Goal: Transaction & Acquisition: Purchase product/service

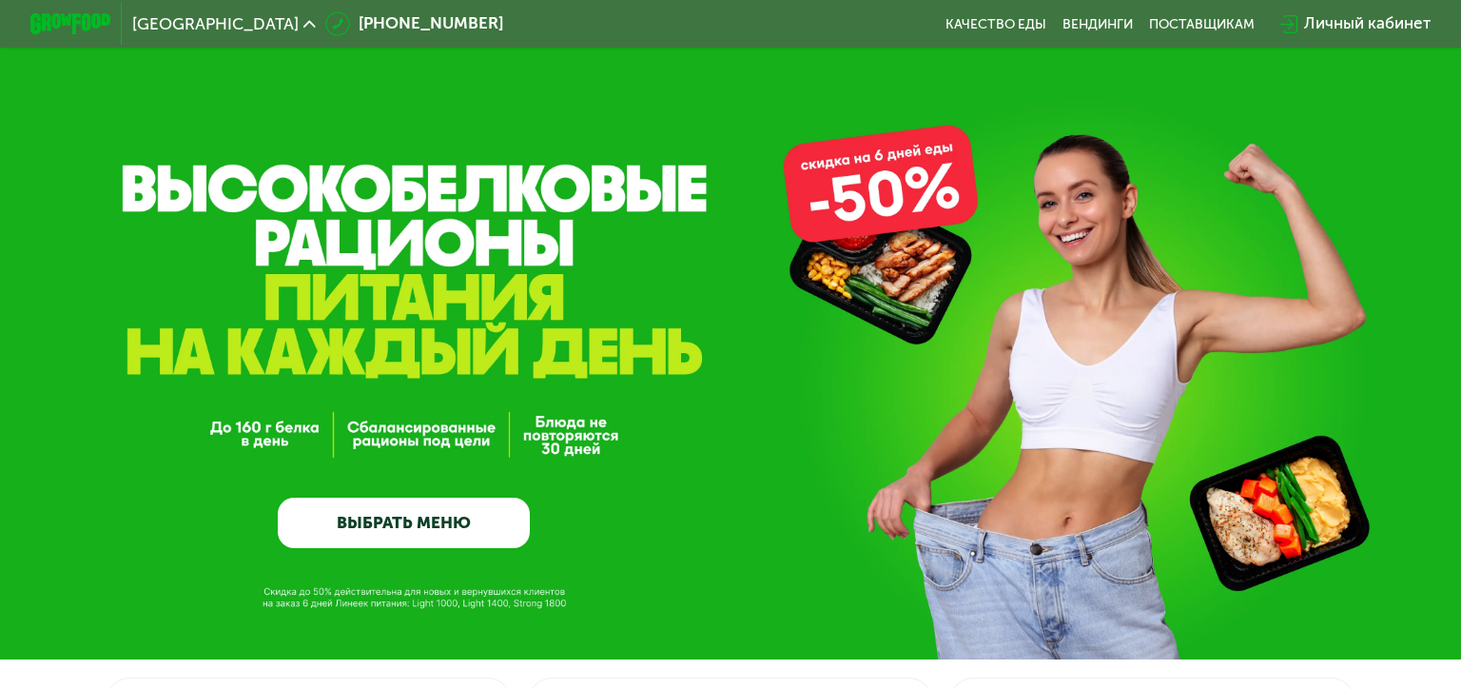
click at [190, 115] on button "Да" at bounding box center [186, 127] width 78 height 25
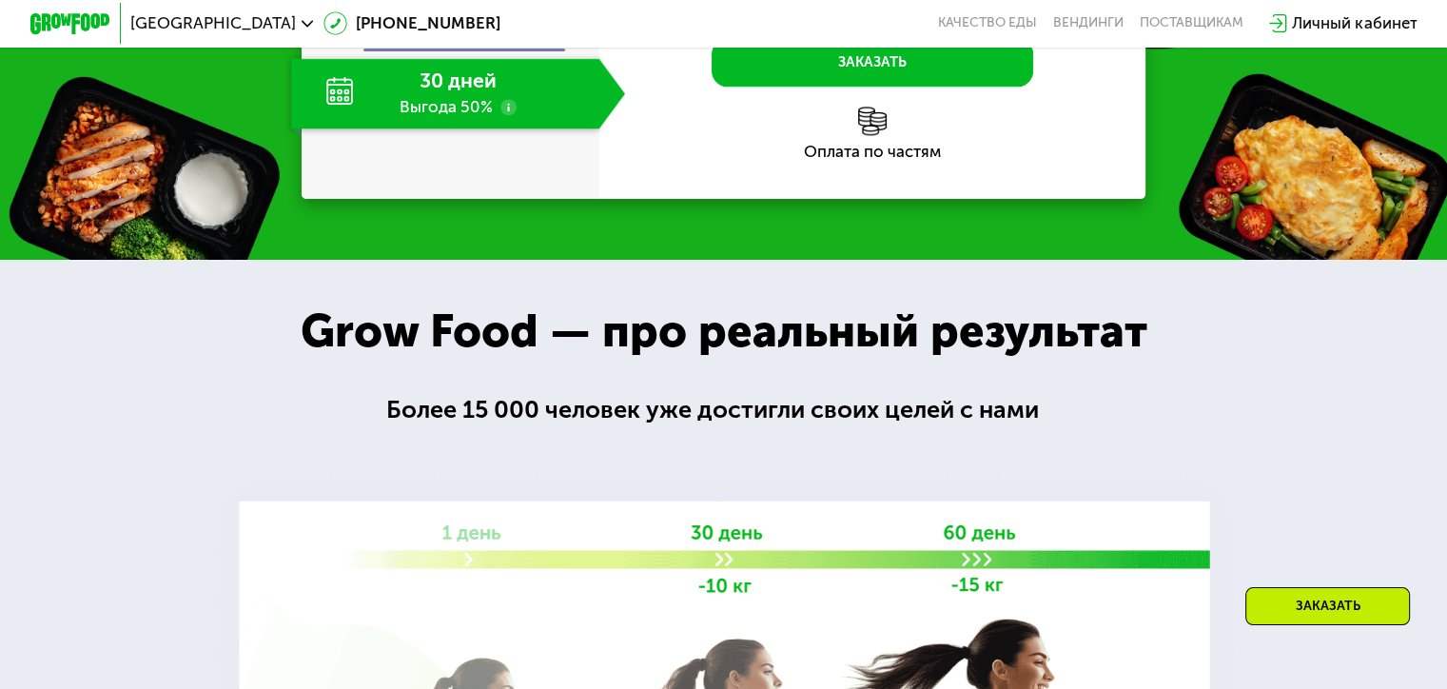
scroll to position [2474, 0]
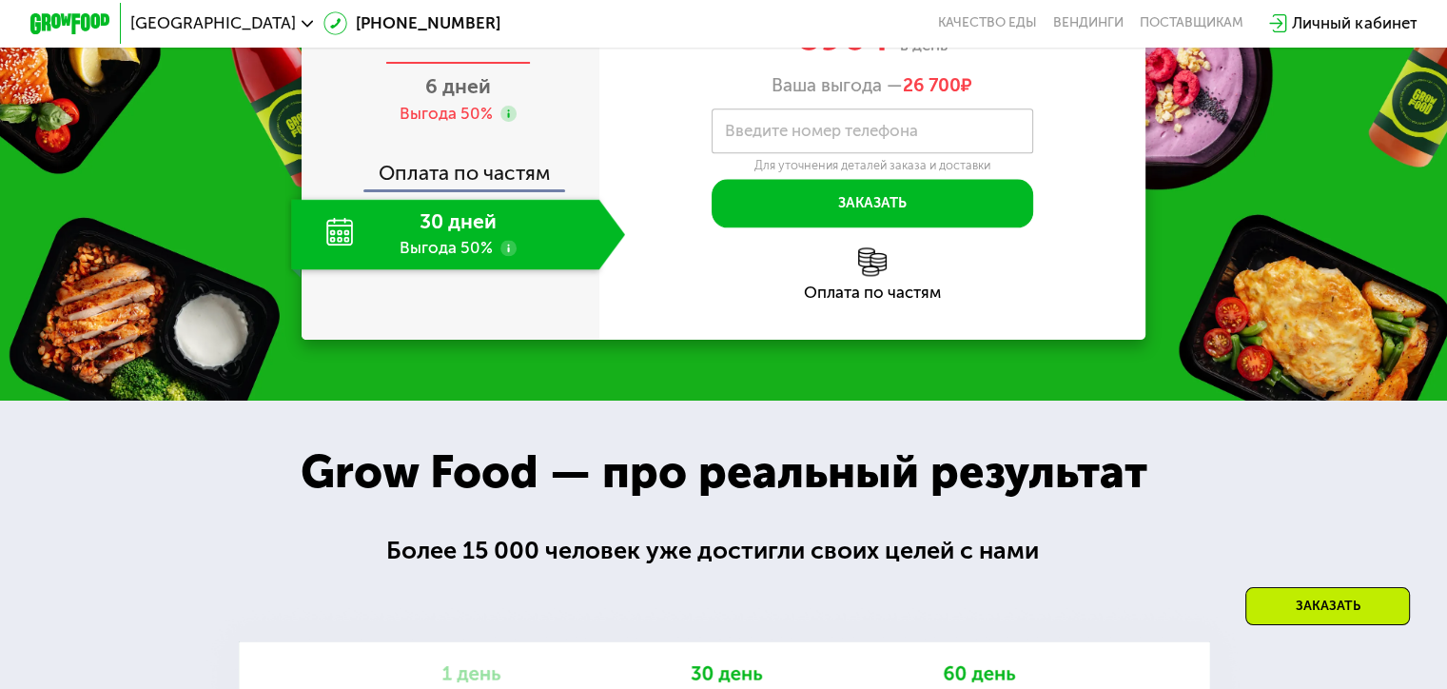
click at [434, 39] on span "2 дня" at bounding box center [458, 27] width 51 height 24
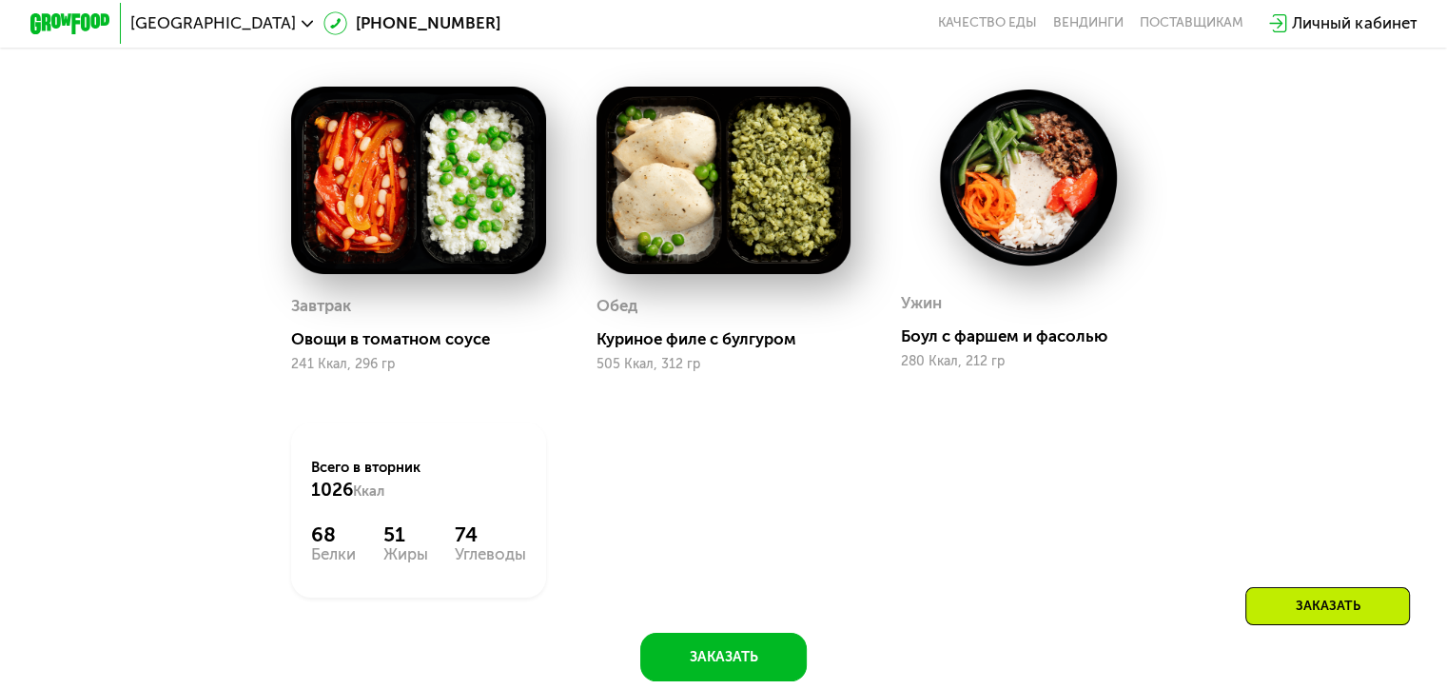
scroll to position [1427, 0]
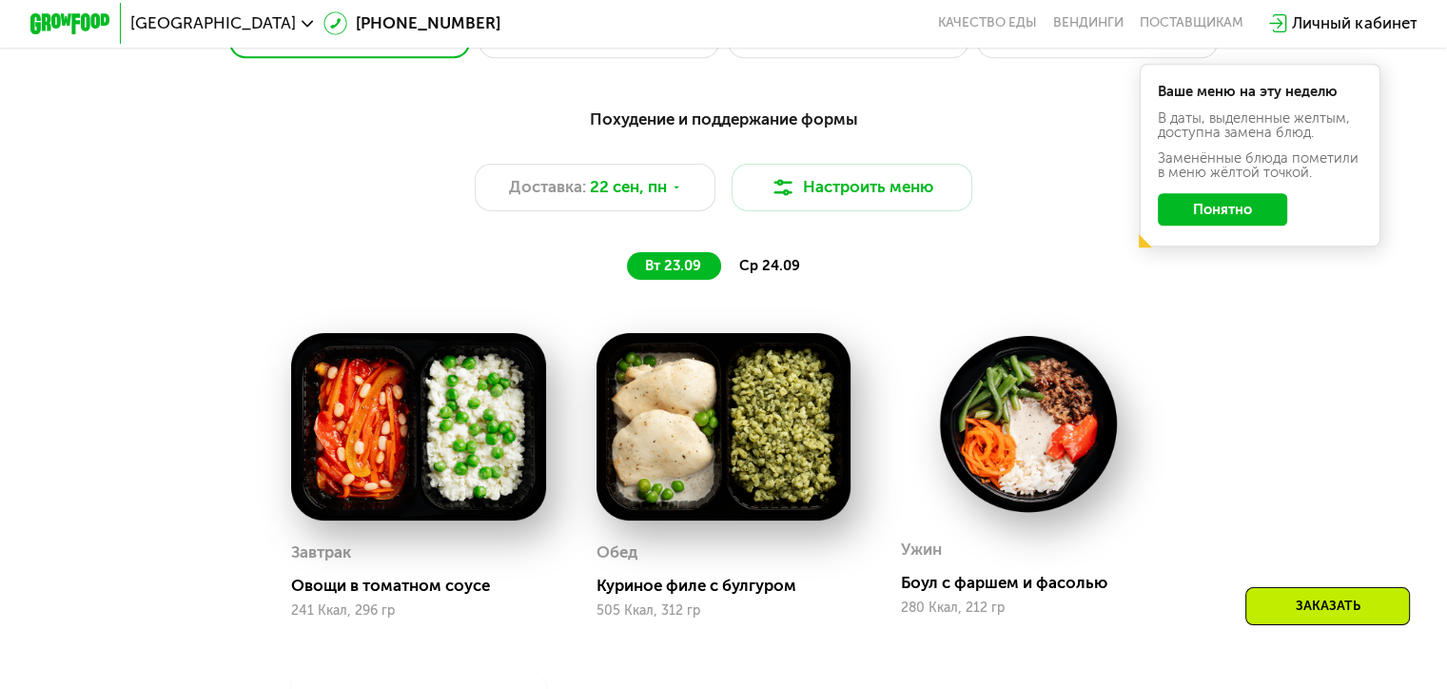
click at [786, 274] on span "ср 24.09" at bounding box center [769, 265] width 61 height 17
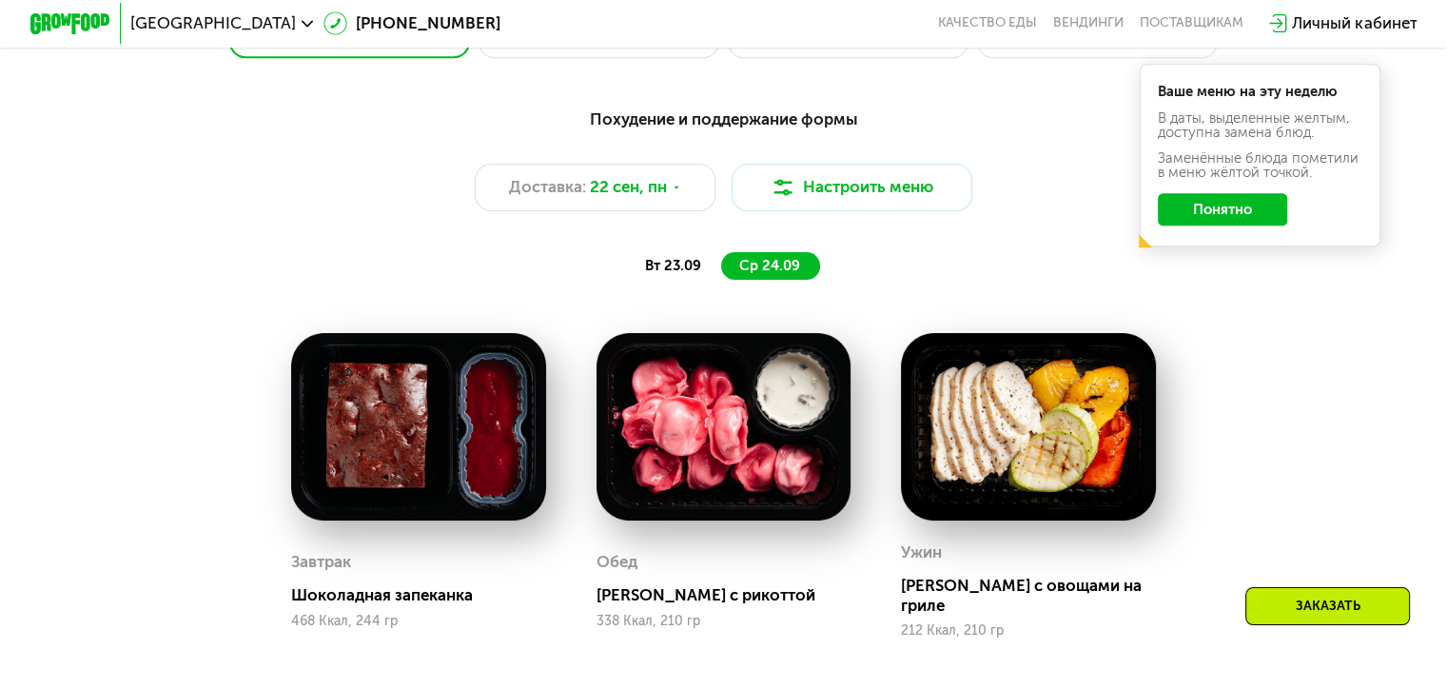
click at [667, 273] on span "вт 23.09" at bounding box center [673, 265] width 56 height 17
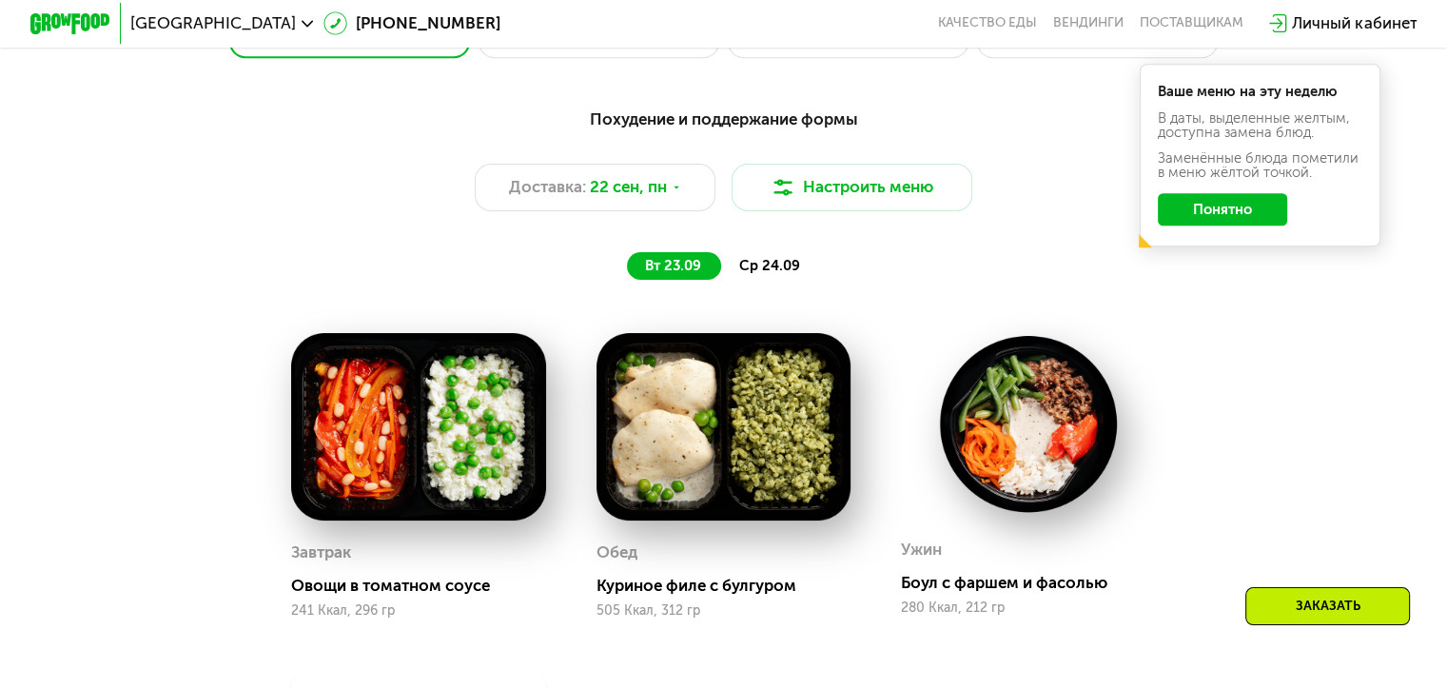
click at [760, 274] on span "ср 24.09" at bounding box center [769, 265] width 61 height 17
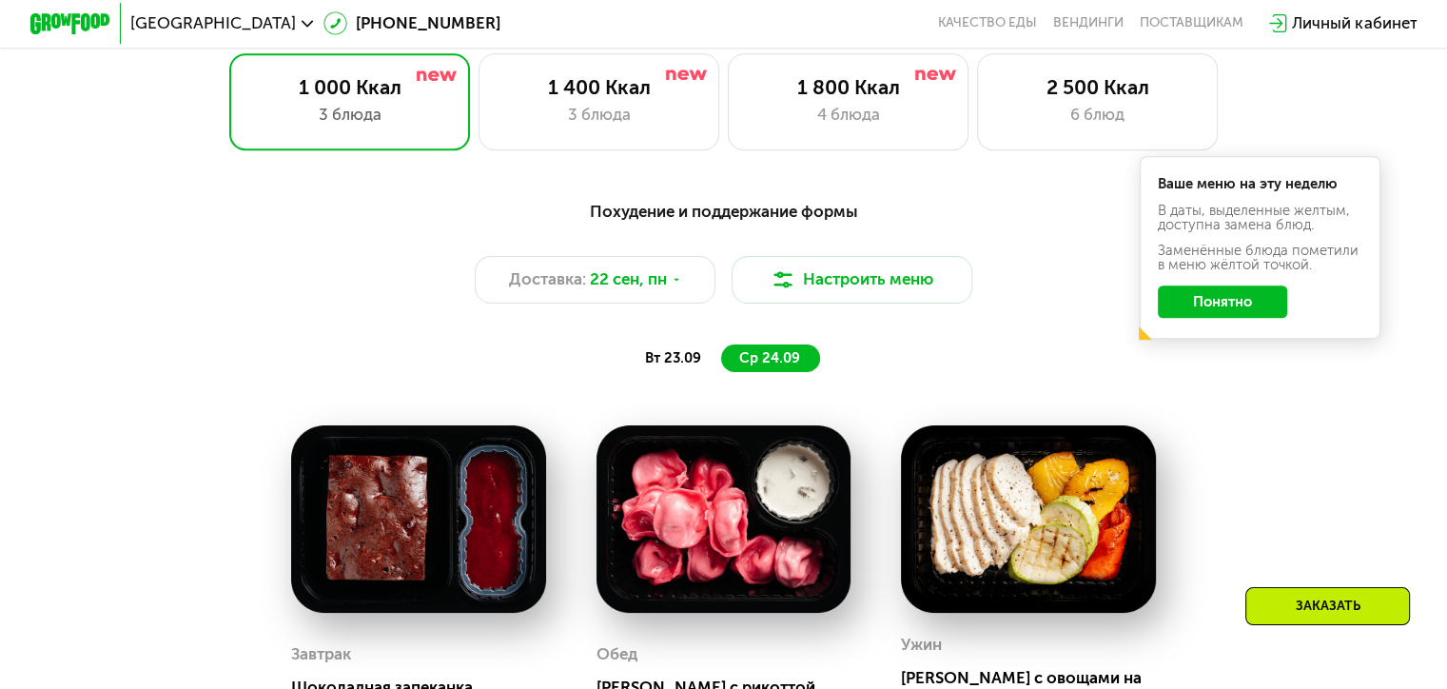
scroll to position [1332, 0]
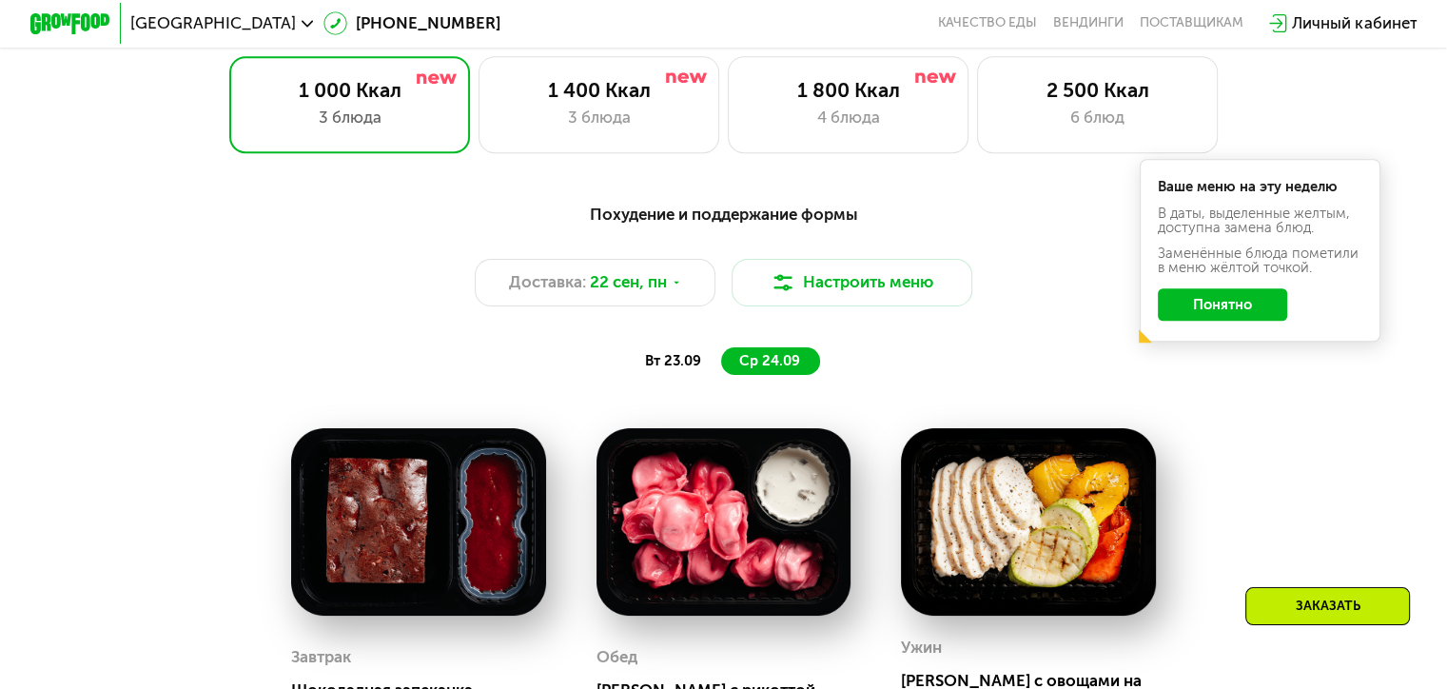
click at [660, 366] on span "вт 23.09" at bounding box center [673, 360] width 56 height 17
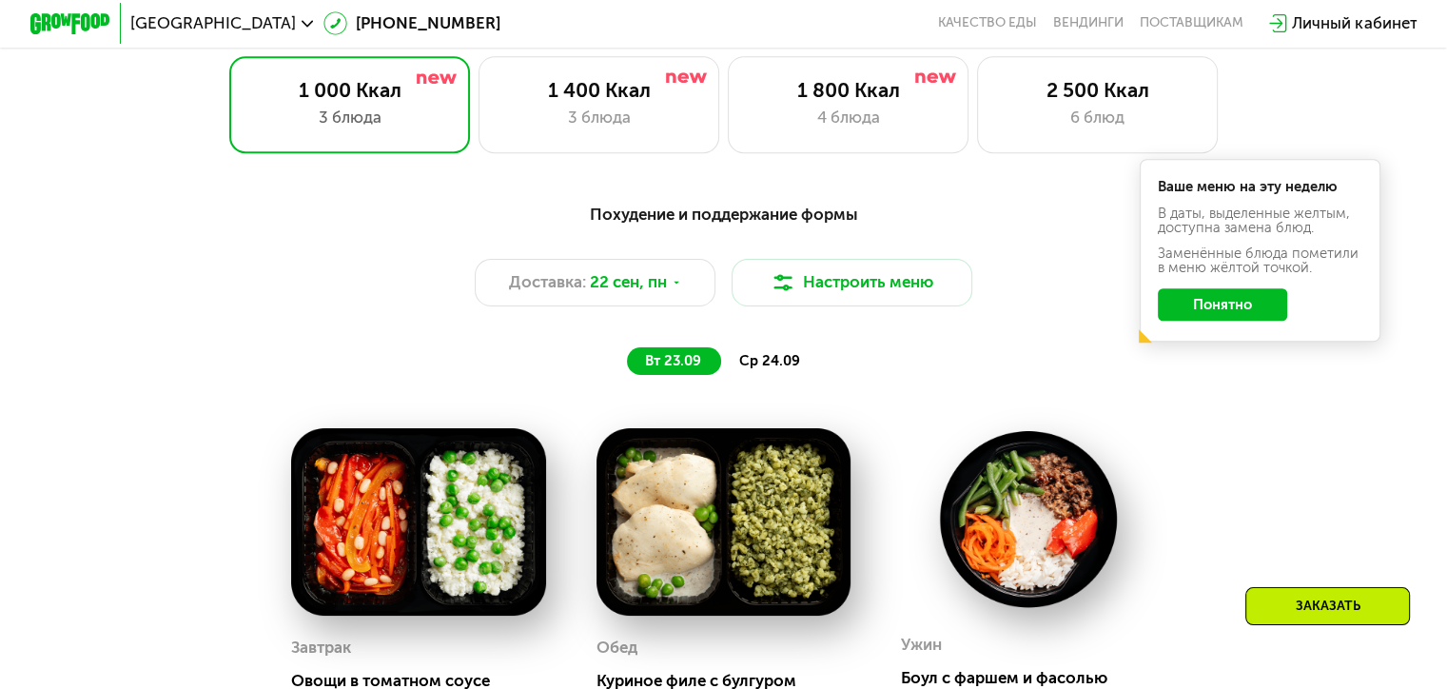
click at [564, 141] on div "1 400 Ккал 3 блюда" at bounding box center [600, 104] width 242 height 96
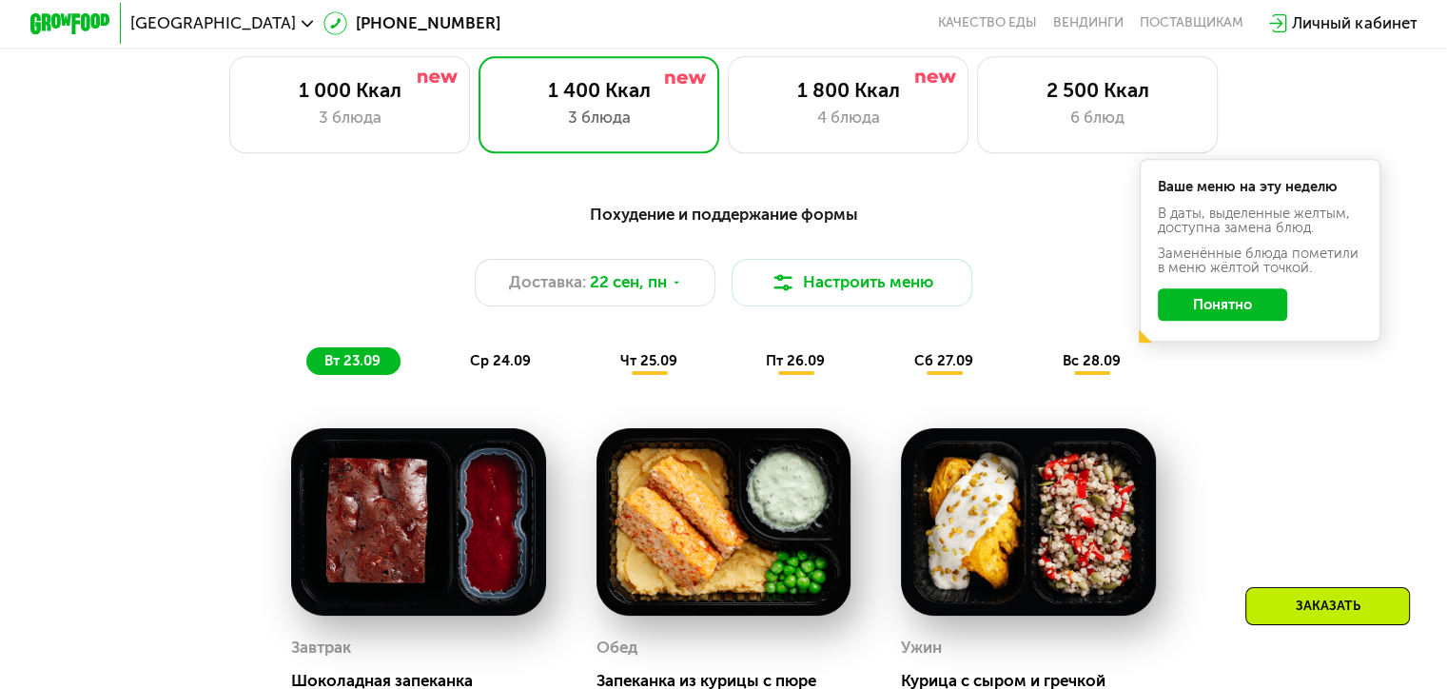
click at [491, 365] on span "ср 24.09" at bounding box center [500, 360] width 61 height 17
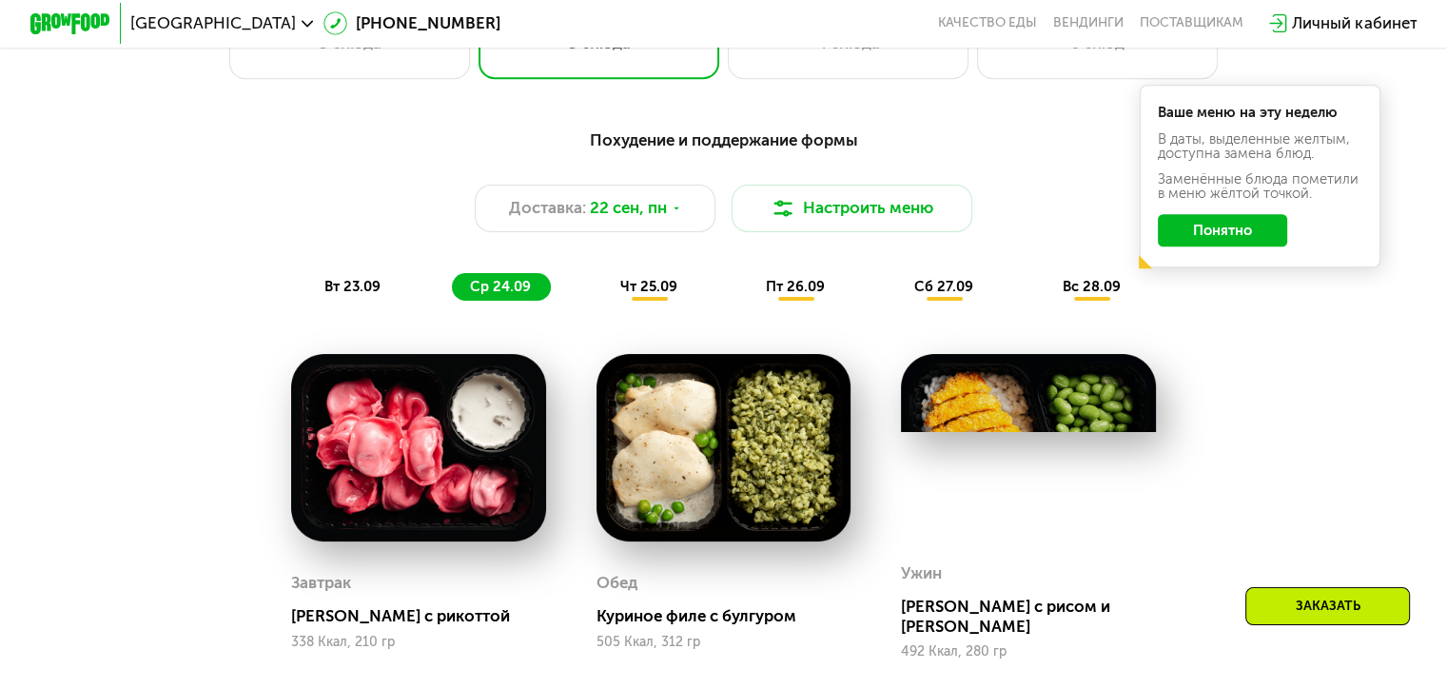
scroll to position [1522, 0]
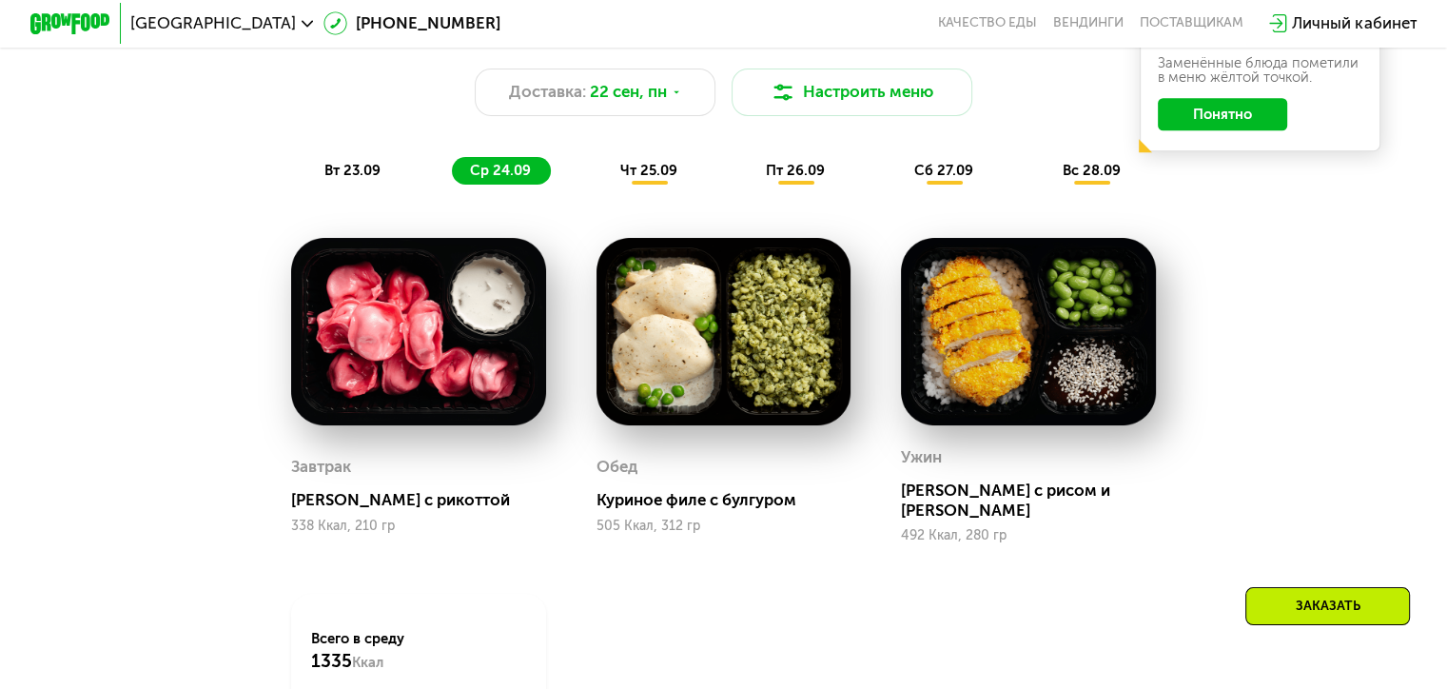
click at [647, 179] on span "чт 25.09" at bounding box center [648, 170] width 57 height 17
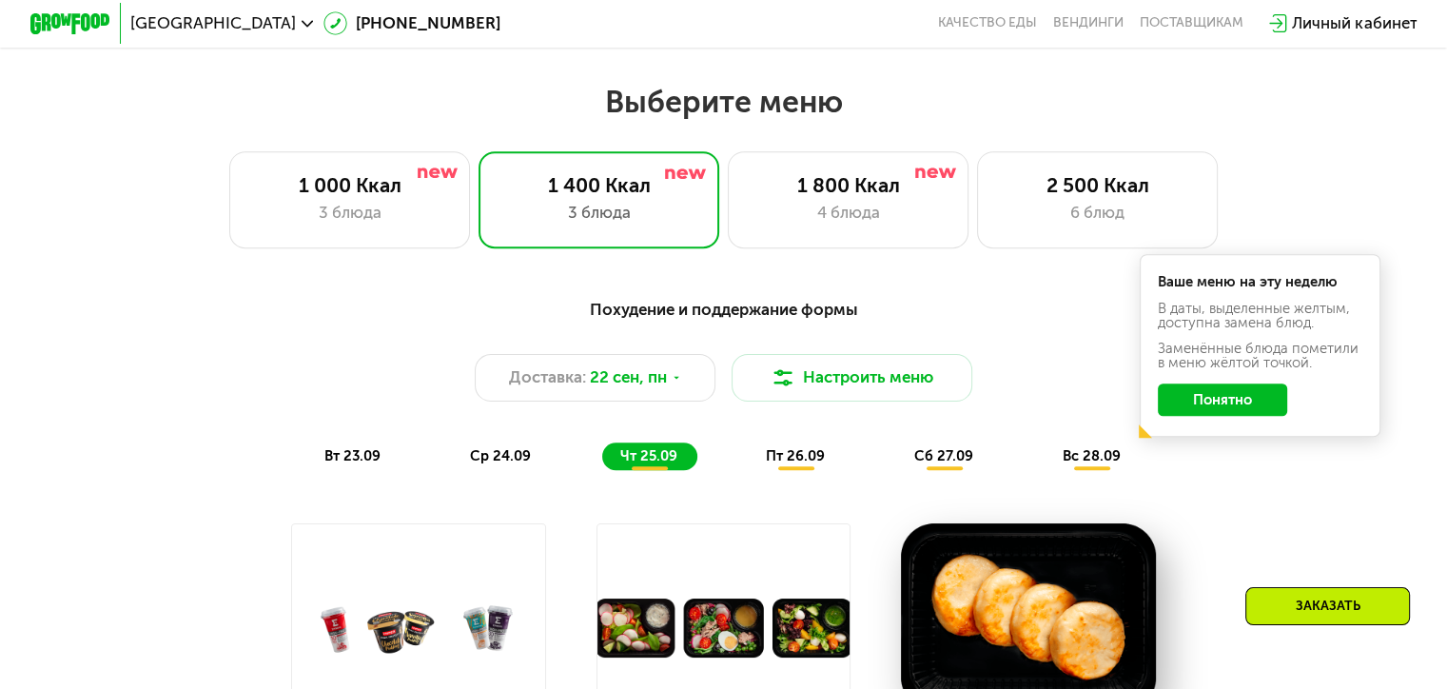
scroll to position [1237, 0]
click at [331, 225] on div "3 блюда" at bounding box center [349, 213] width 199 height 24
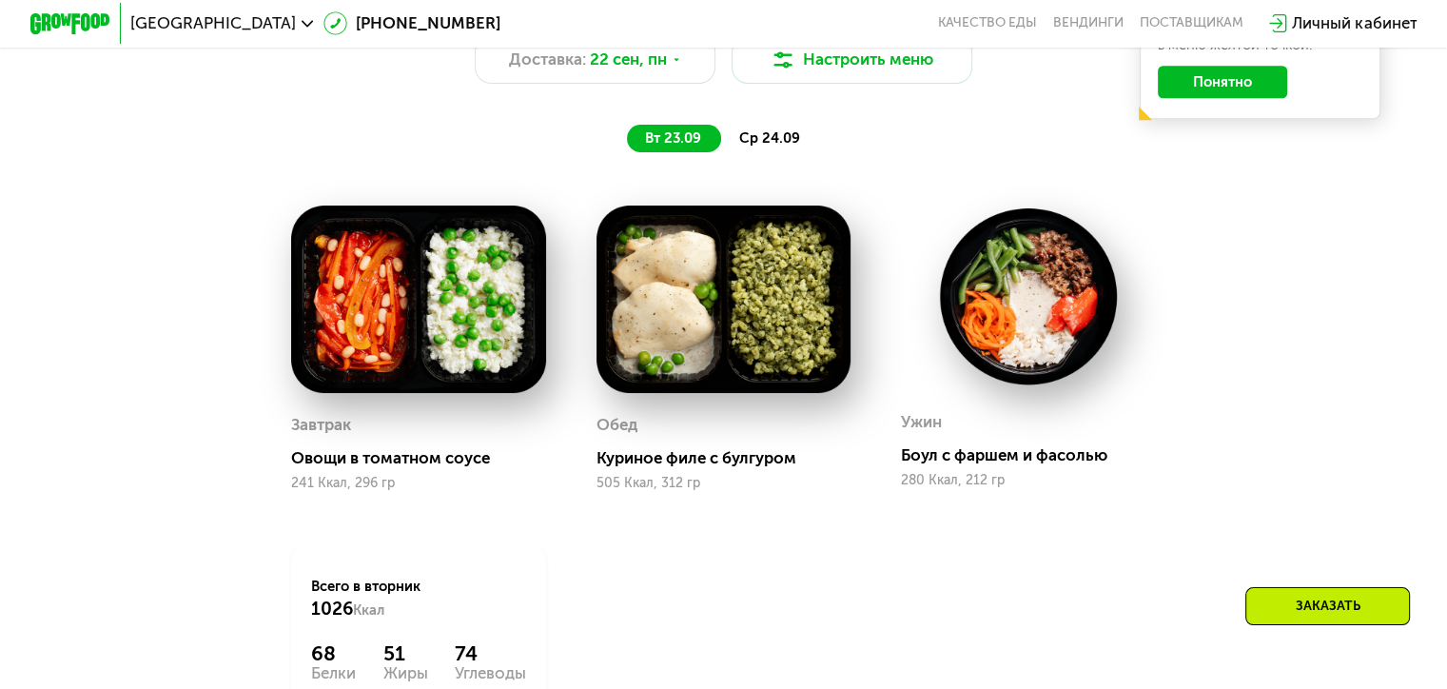
scroll to position [1522, 0]
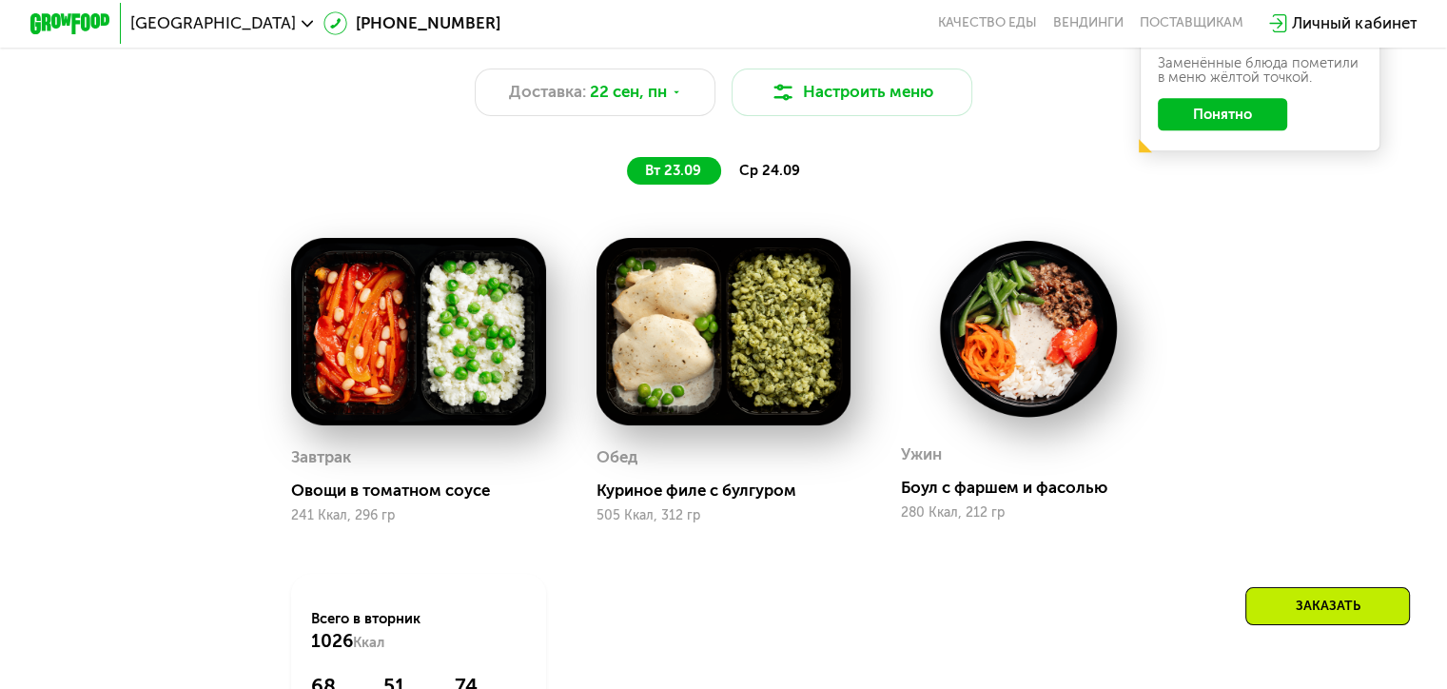
click at [760, 179] on span "ср 24.09" at bounding box center [769, 170] width 61 height 17
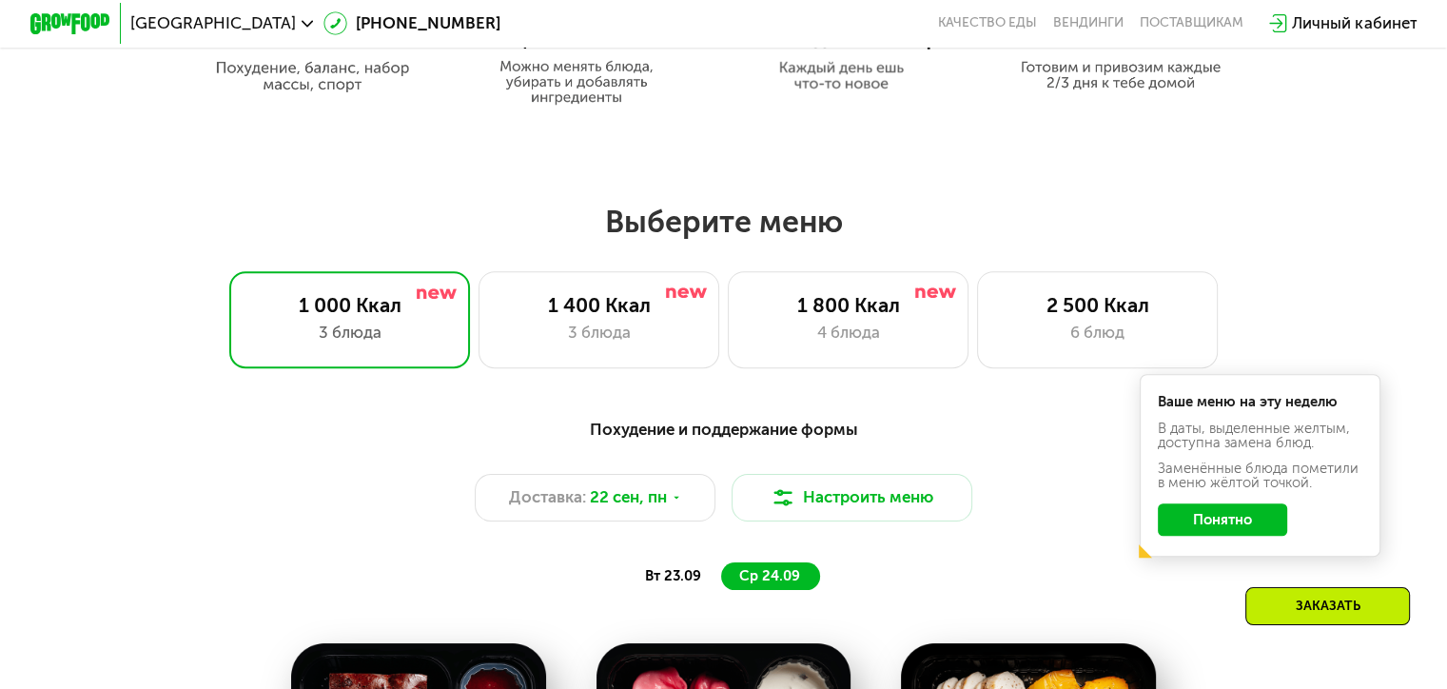
scroll to position [1237, 0]
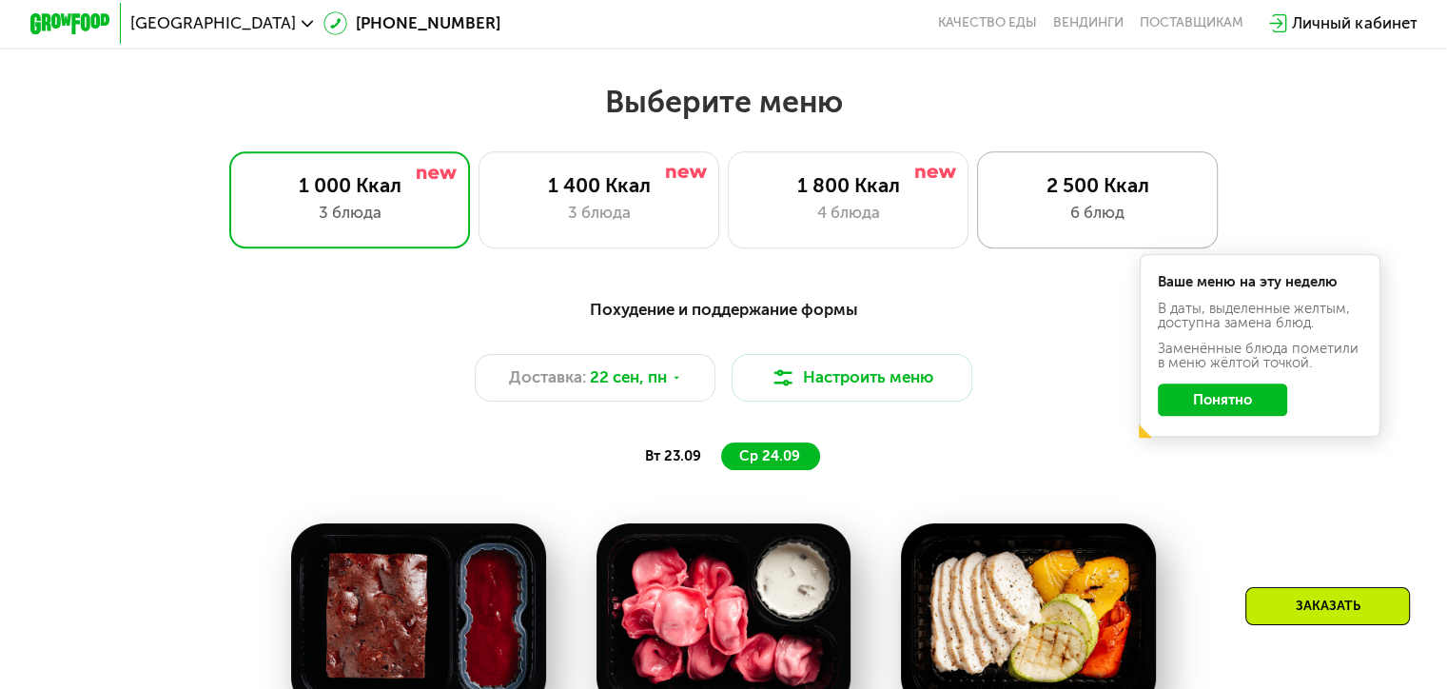
click at [1041, 209] on div "6 блюд" at bounding box center [1097, 213] width 199 height 24
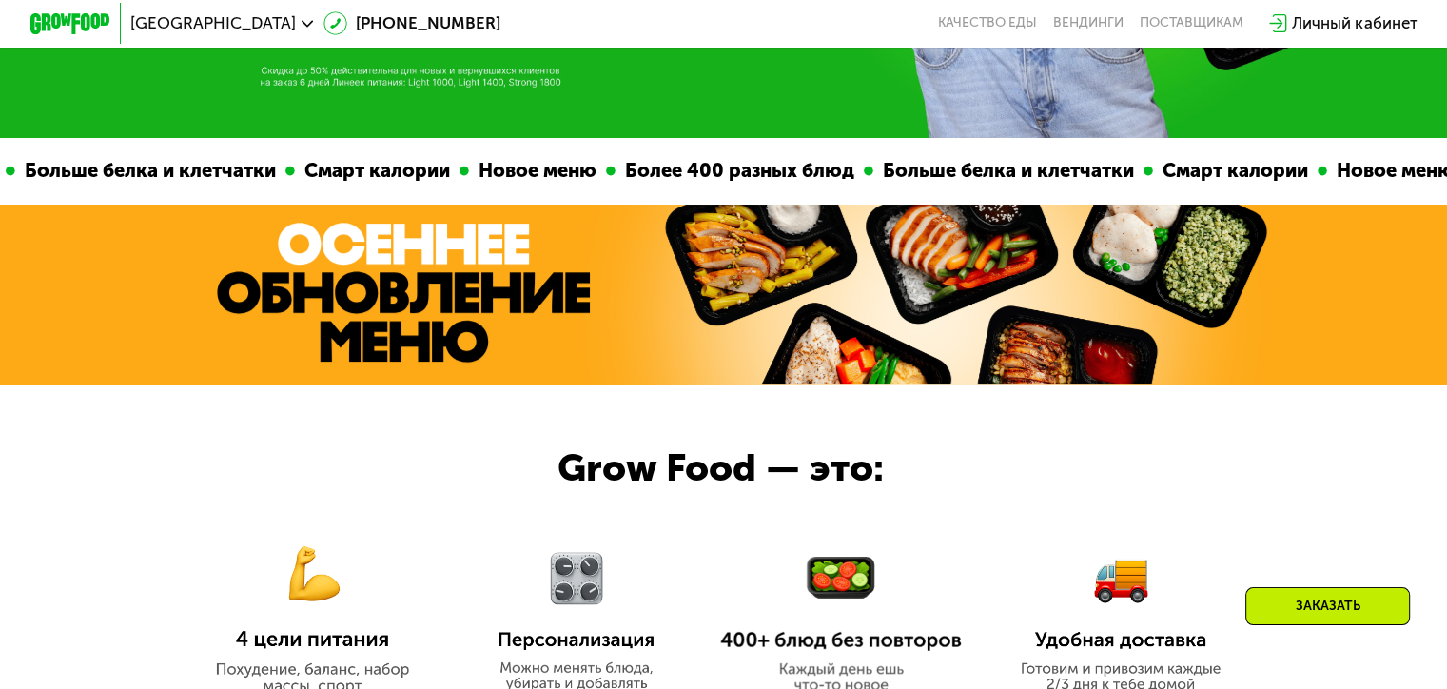
scroll to position [381, 0]
